Goal: Ask a question

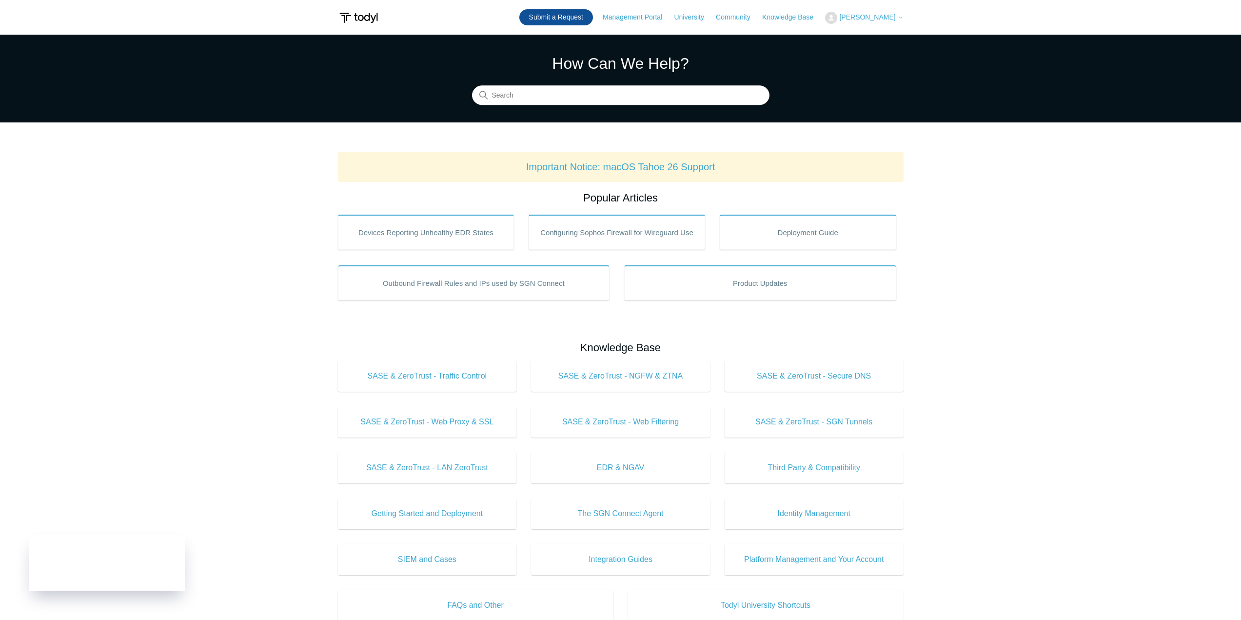
click at [565, 17] on link "Submit a Request" at bounding box center [556, 17] width 74 height 16
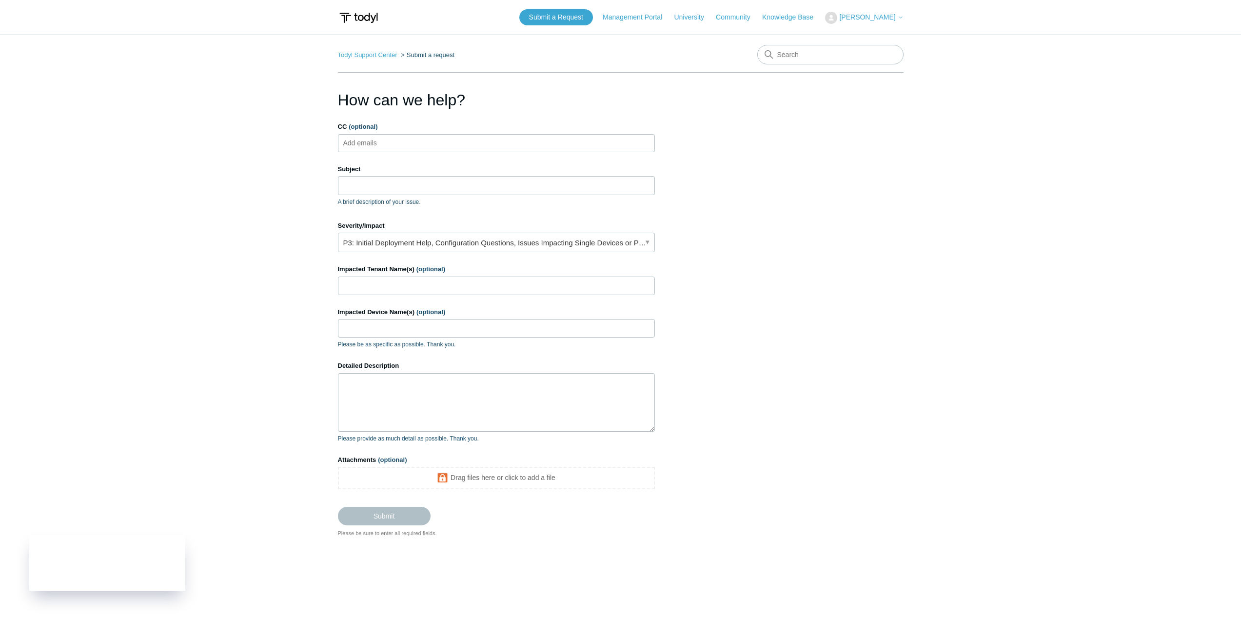
click at [370, 143] on input "CC (optional)" at bounding box center [368, 143] width 58 height 15
click at [366, 180] on input "Subject" at bounding box center [496, 185] width 317 height 19
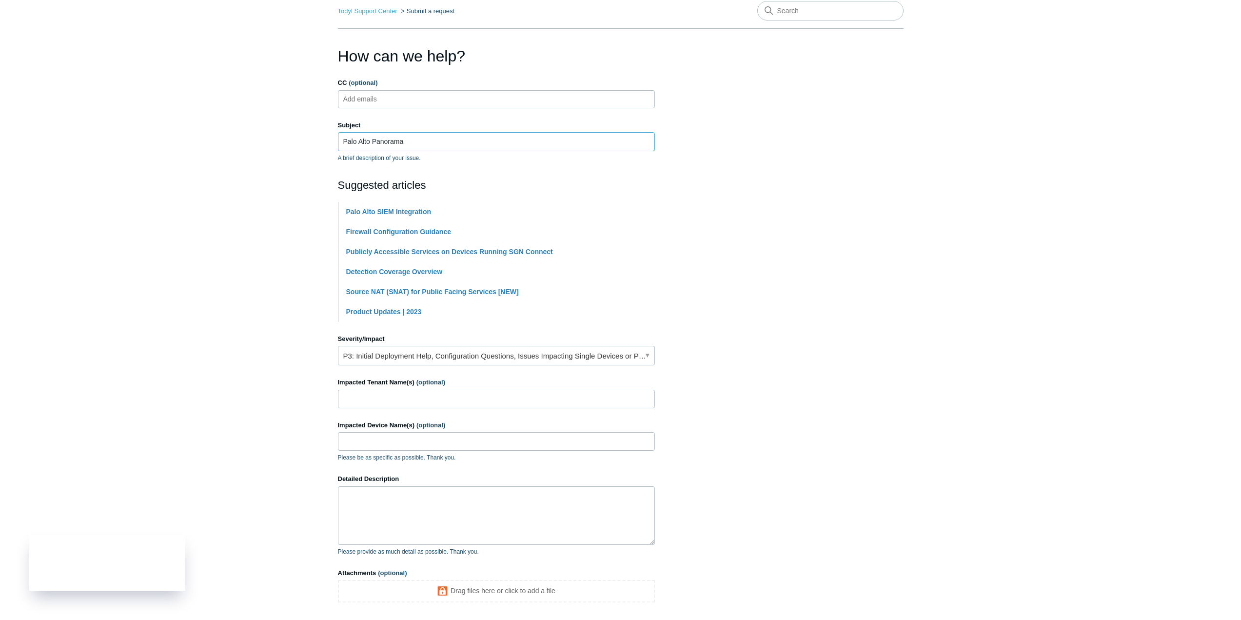
scroll to position [97, 0]
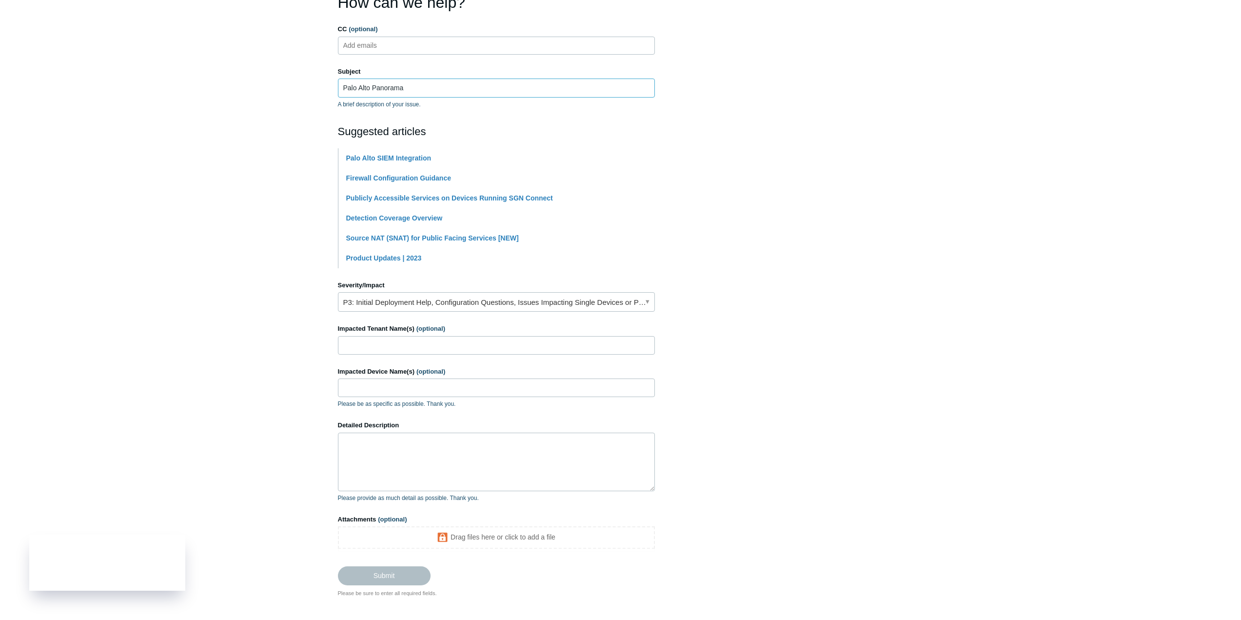
type input "Palo Alto Panorama"
click at [399, 445] on textarea "Detailed Description" at bounding box center [496, 461] width 317 height 58
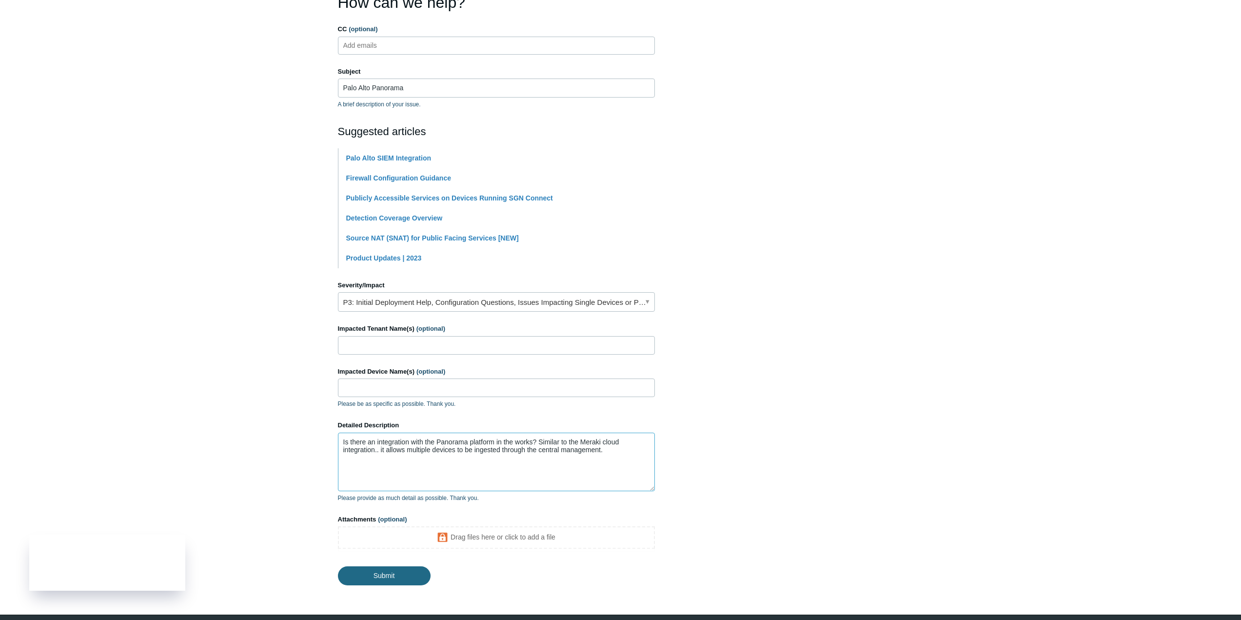
type textarea "Is there an integration with the Panorama platform in the works? Similar to the…"
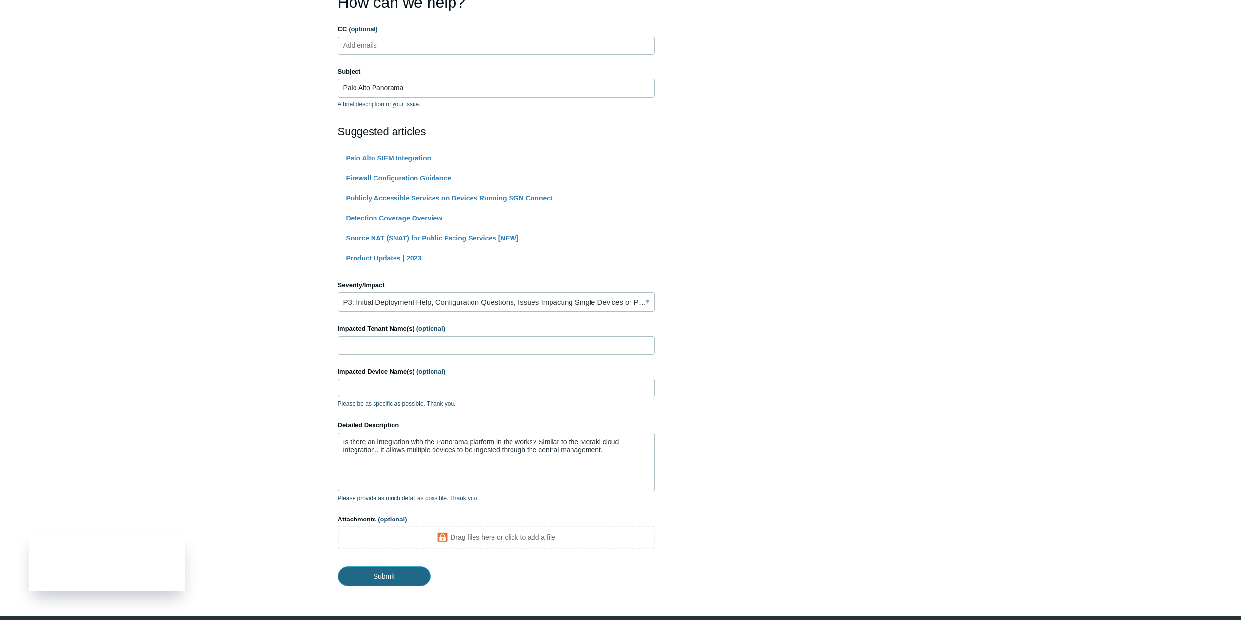
click at [388, 578] on input "Submit" at bounding box center [384, 575] width 93 height 19
